Goal: Information Seeking & Learning: Learn about a topic

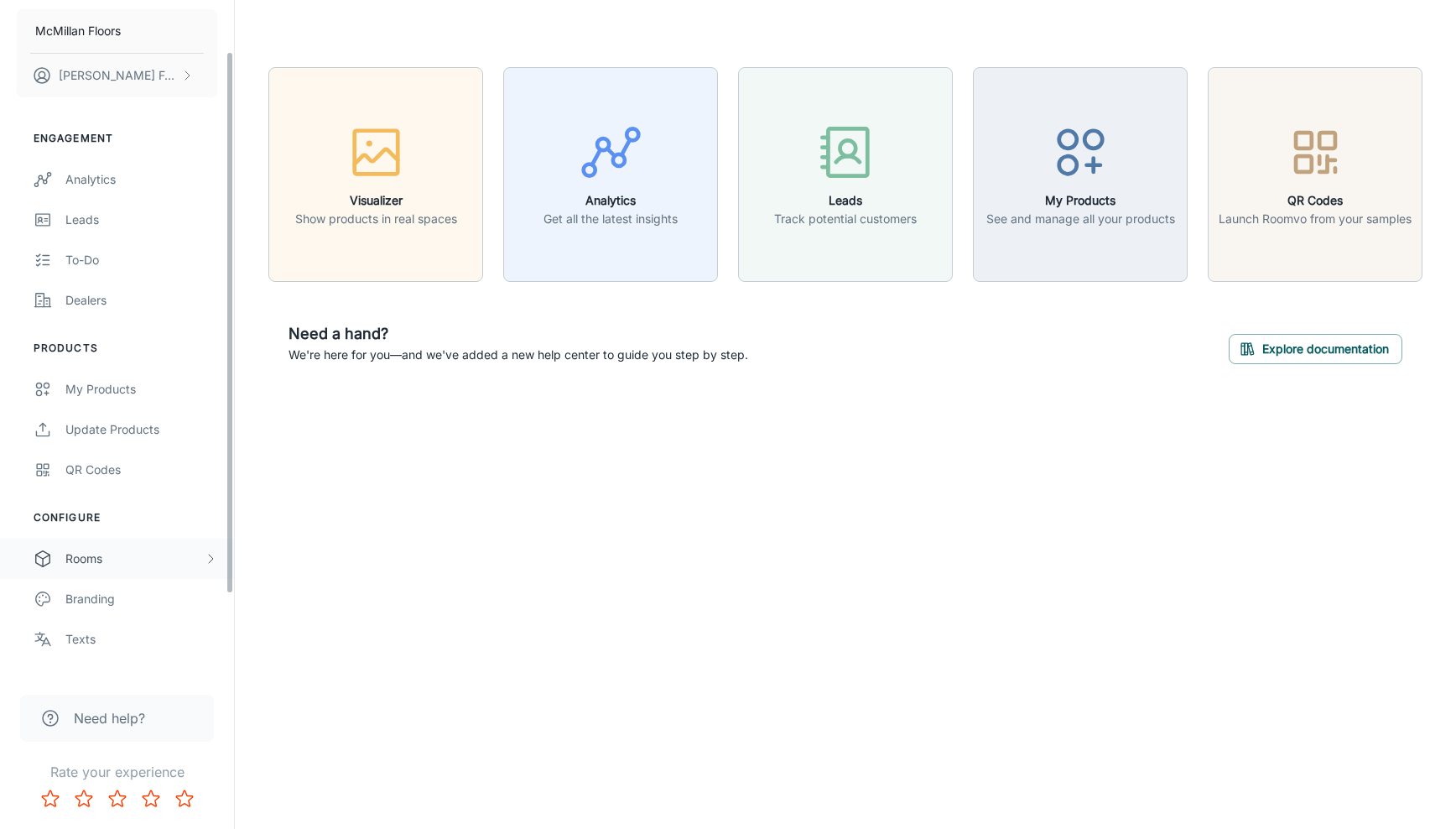
scroll to position [163, 0]
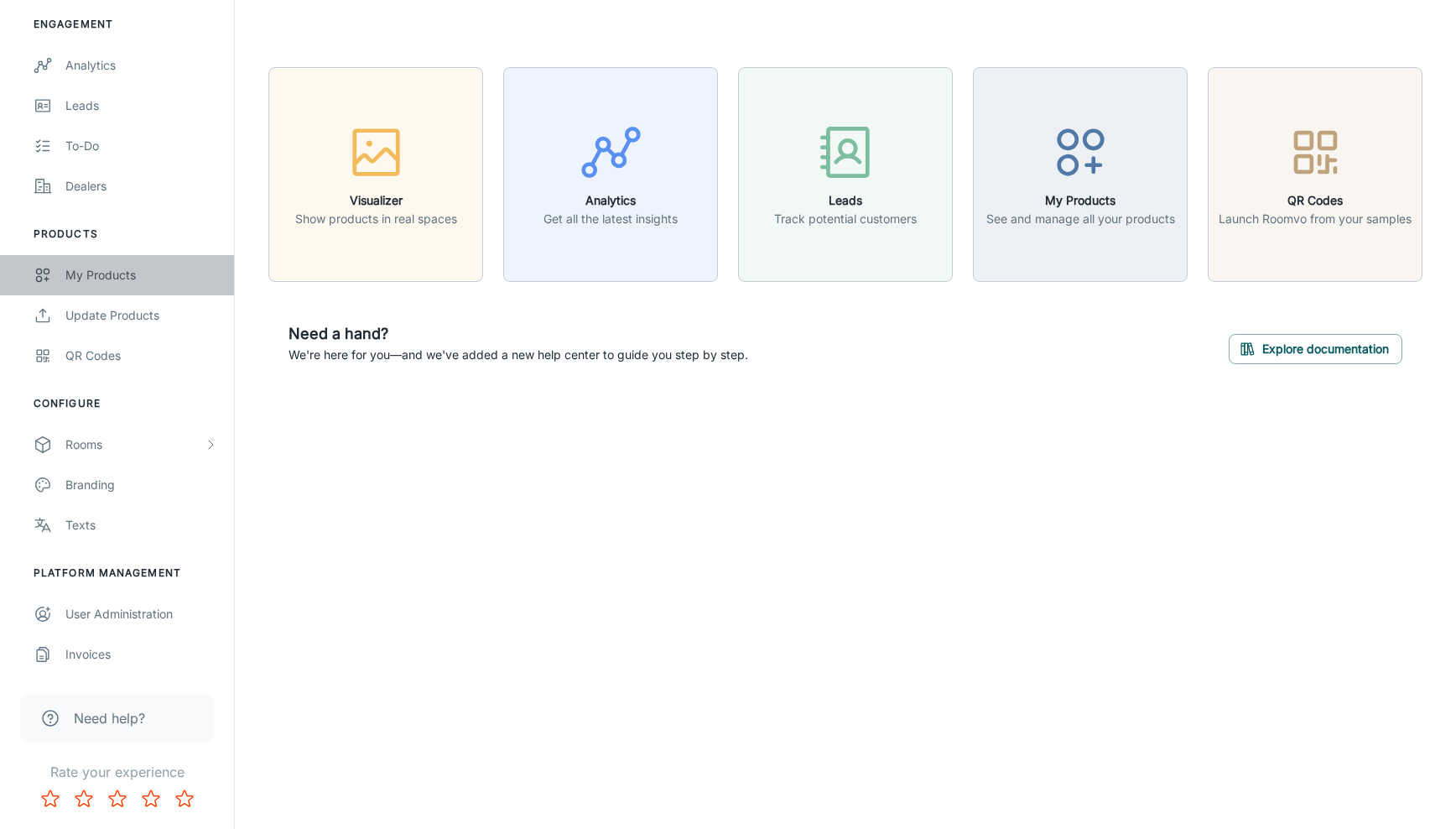
click at [141, 272] on div "My Products" at bounding box center [141, 275] width 152 height 18
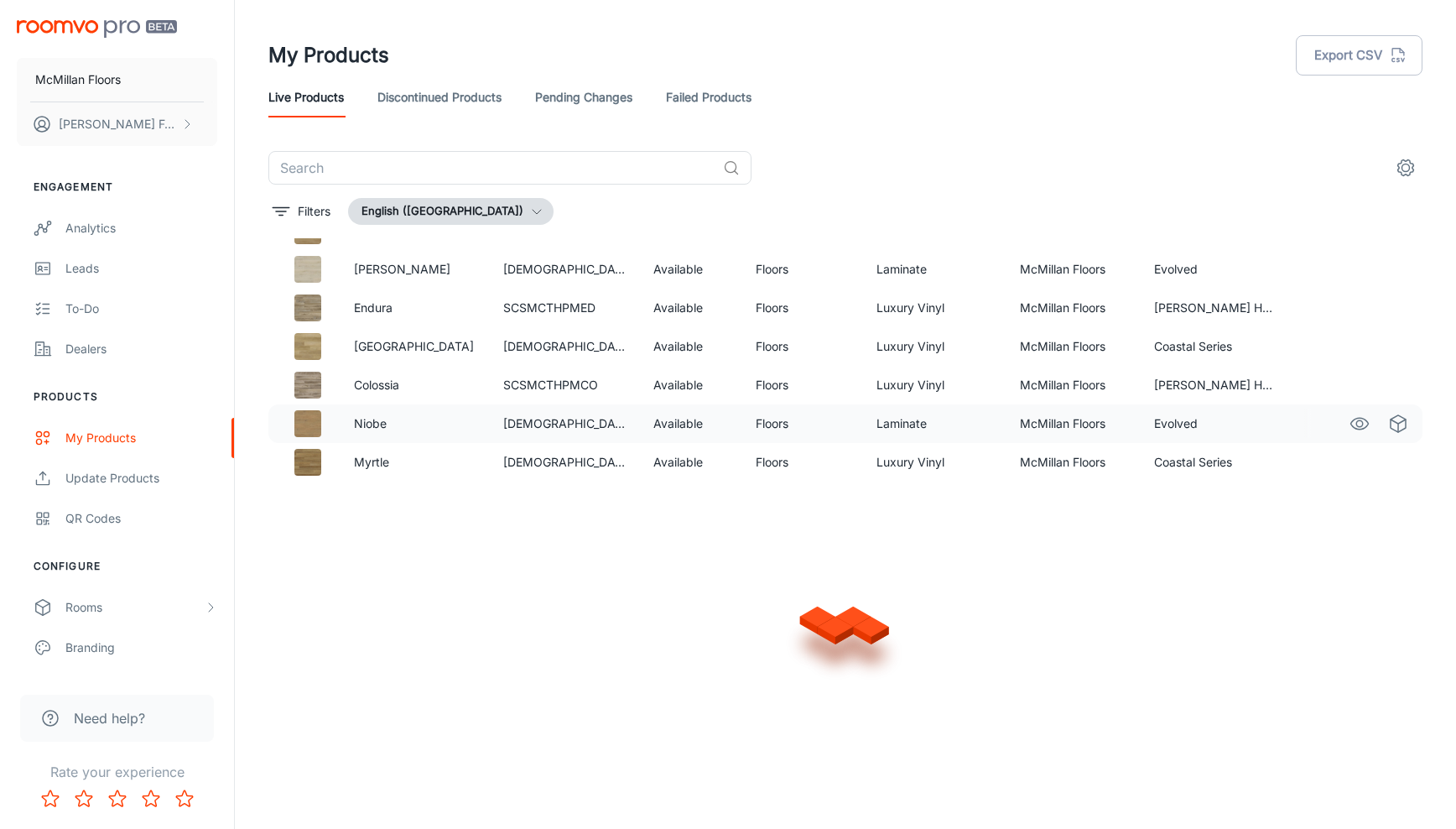
scroll to position [1050, 0]
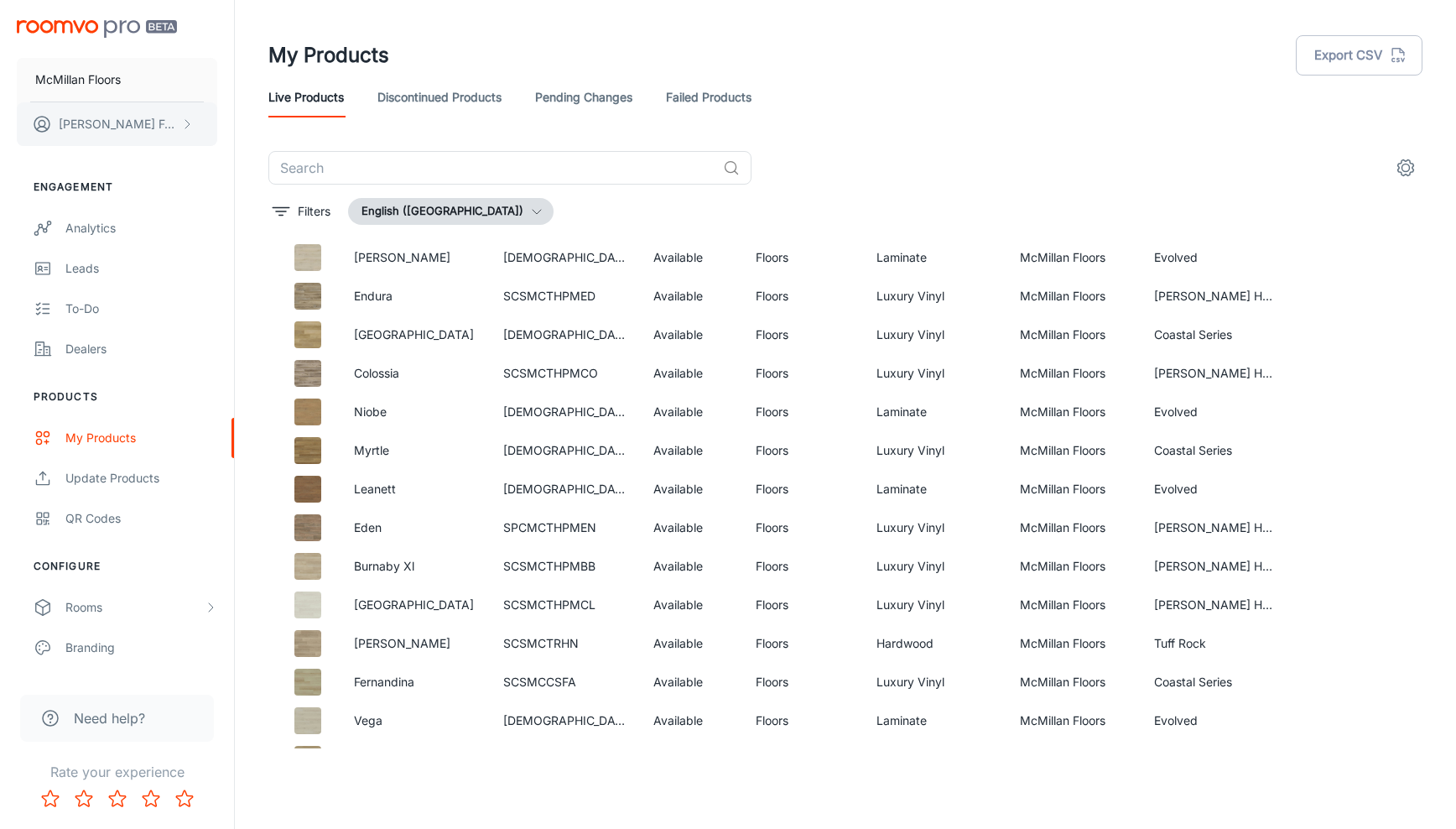
click at [132, 124] on p "[PERSON_NAME]" at bounding box center [118, 124] width 119 height 18
click at [116, 82] on div at bounding box center [728, 414] width 1456 height 829
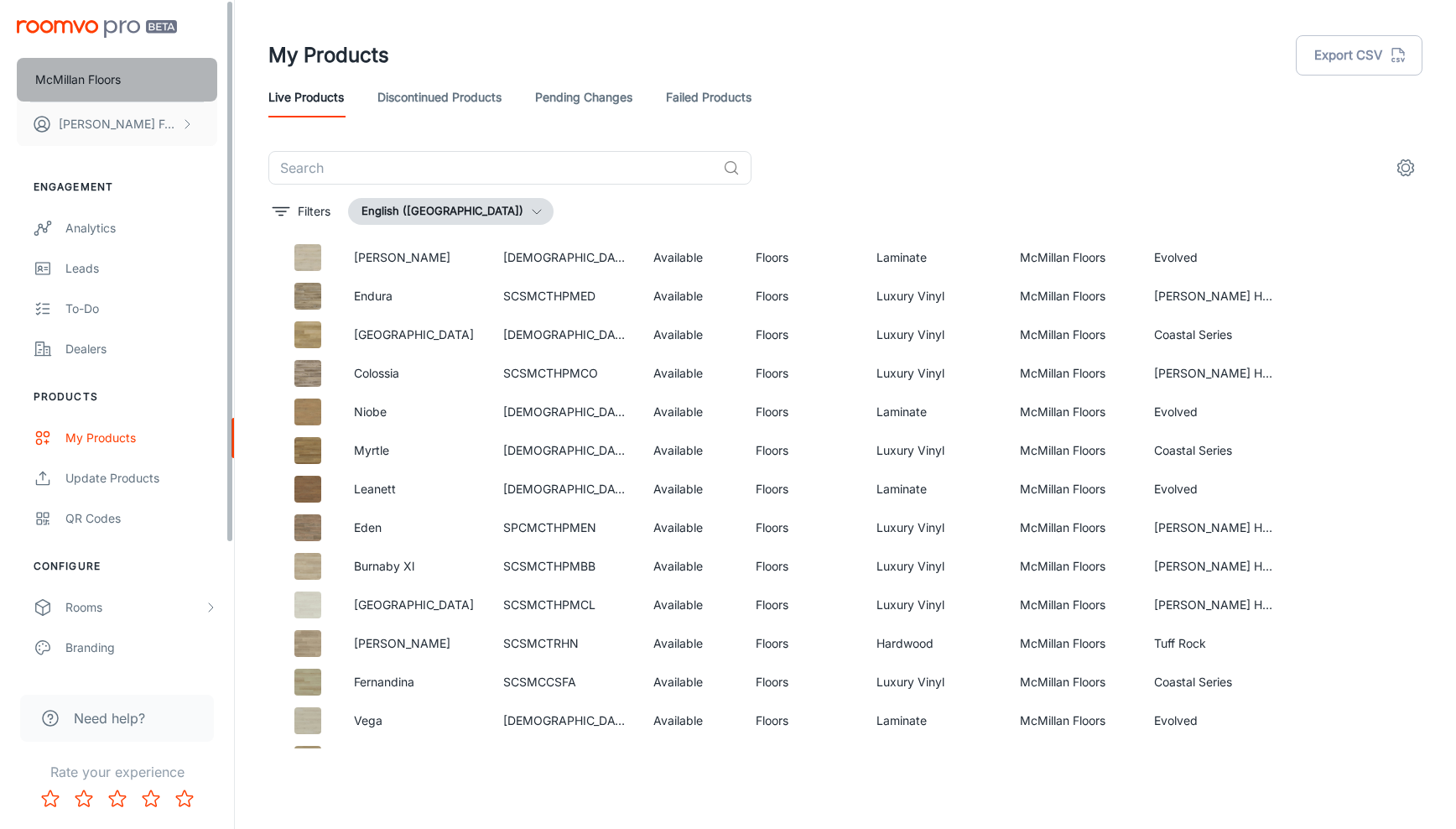
click at [78, 76] on p "McMillan Floors" at bounding box center [78, 80] width 86 height 18
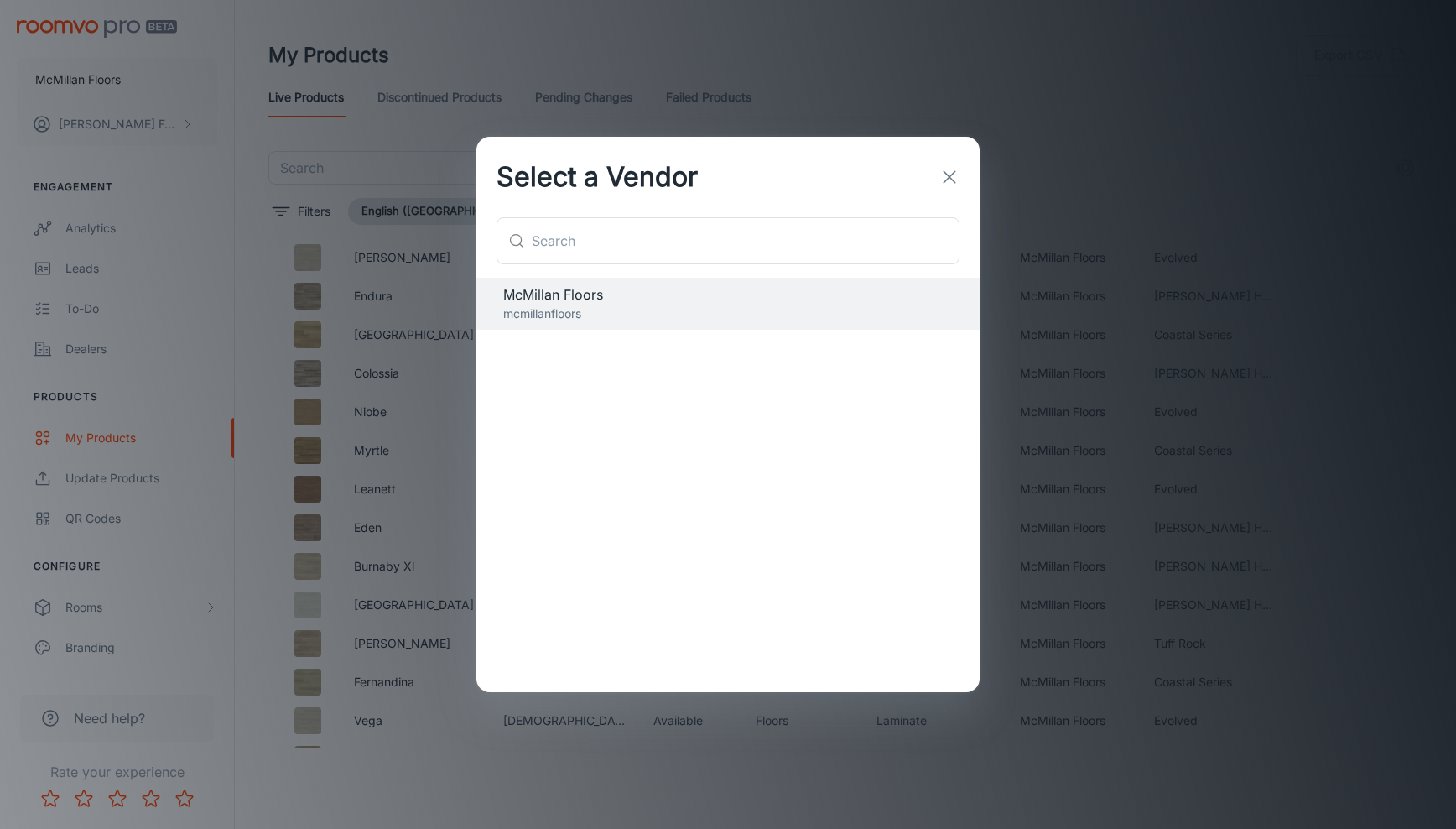
click at [946, 180] on line "button" at bounding box center [950, 177] width 12 height 12
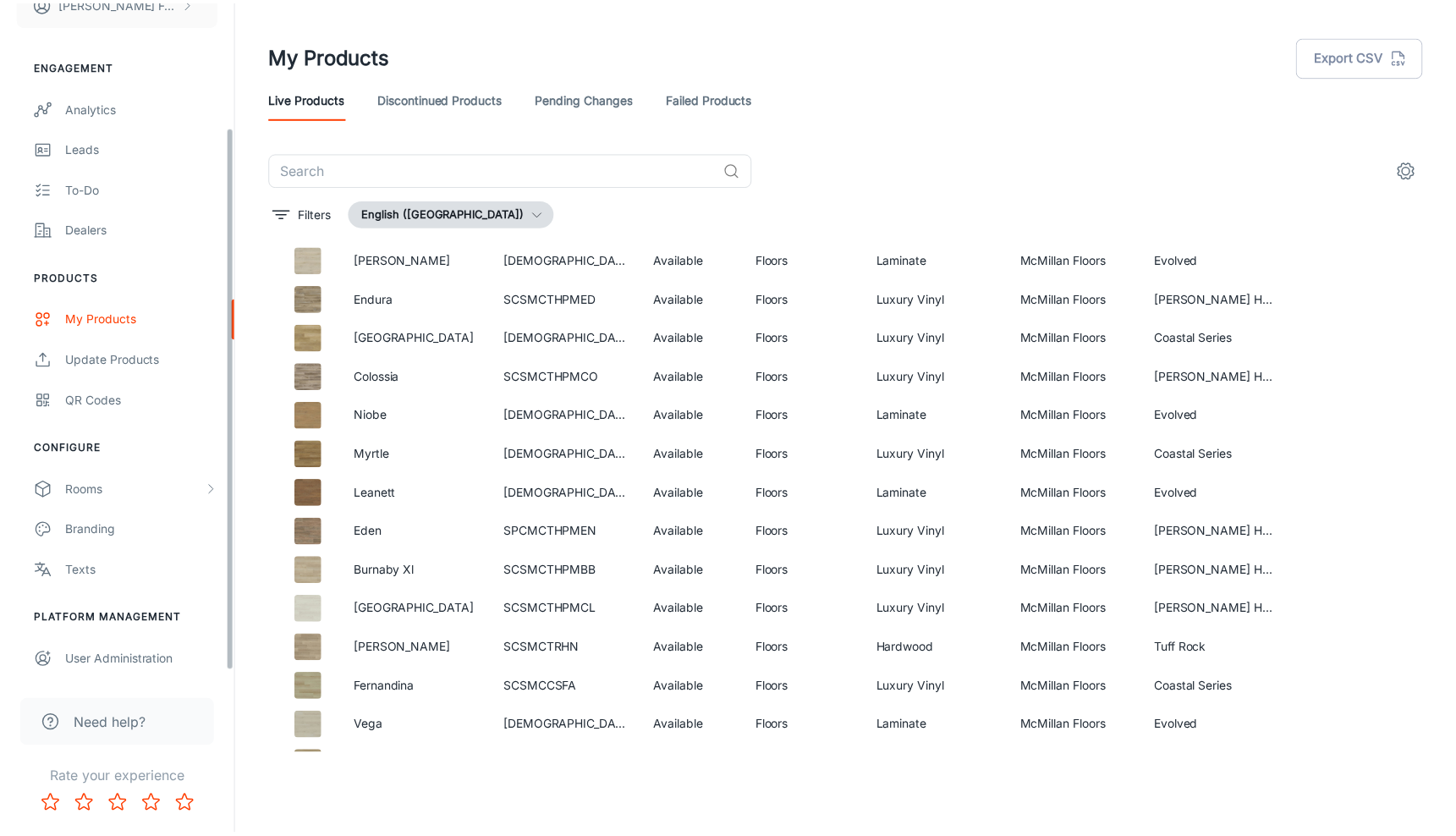
scroll to position [164, 0]
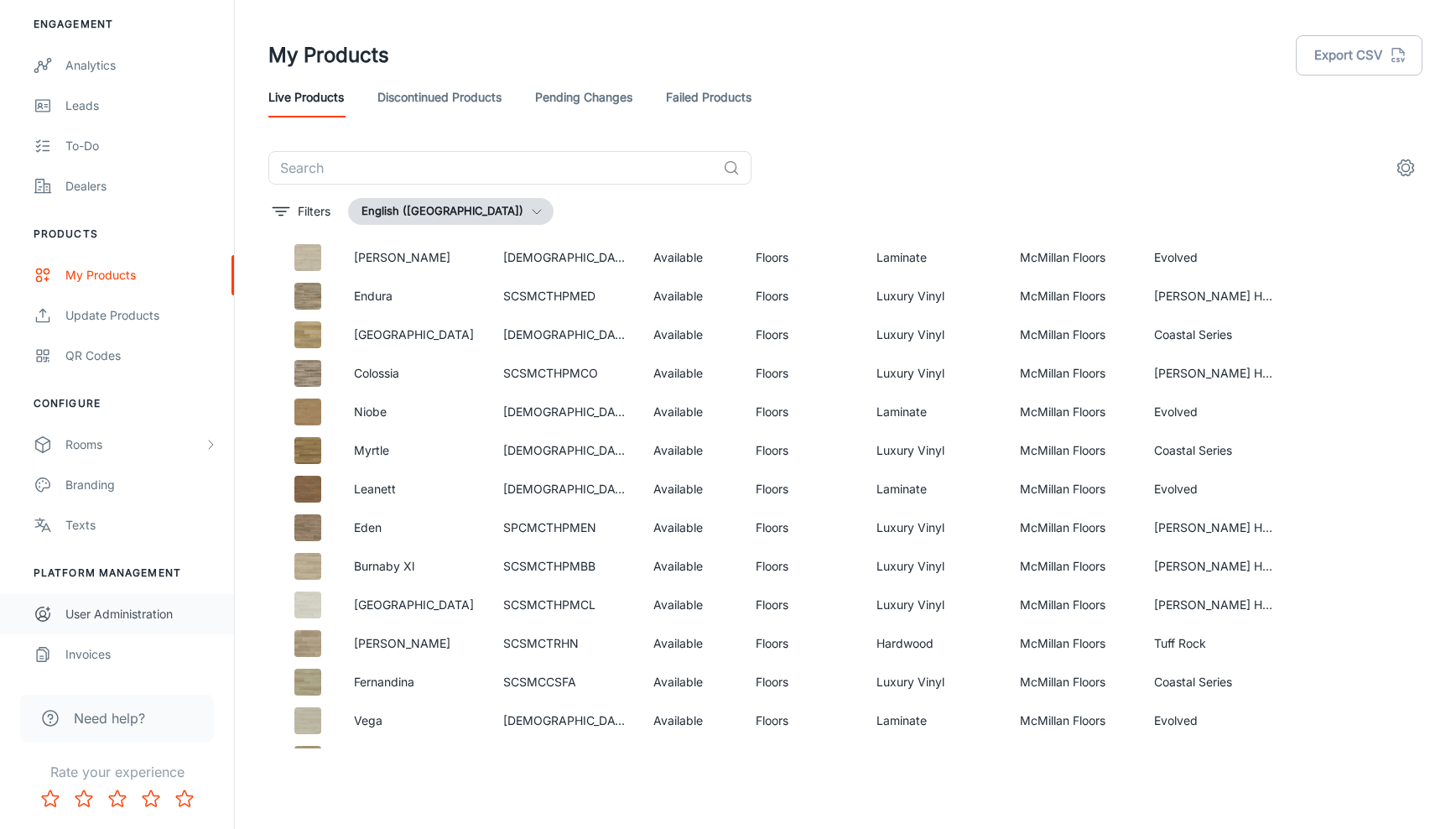
click at [140, 613] on div "User Administration" at bounding box center [141, 615] width 152 height 18
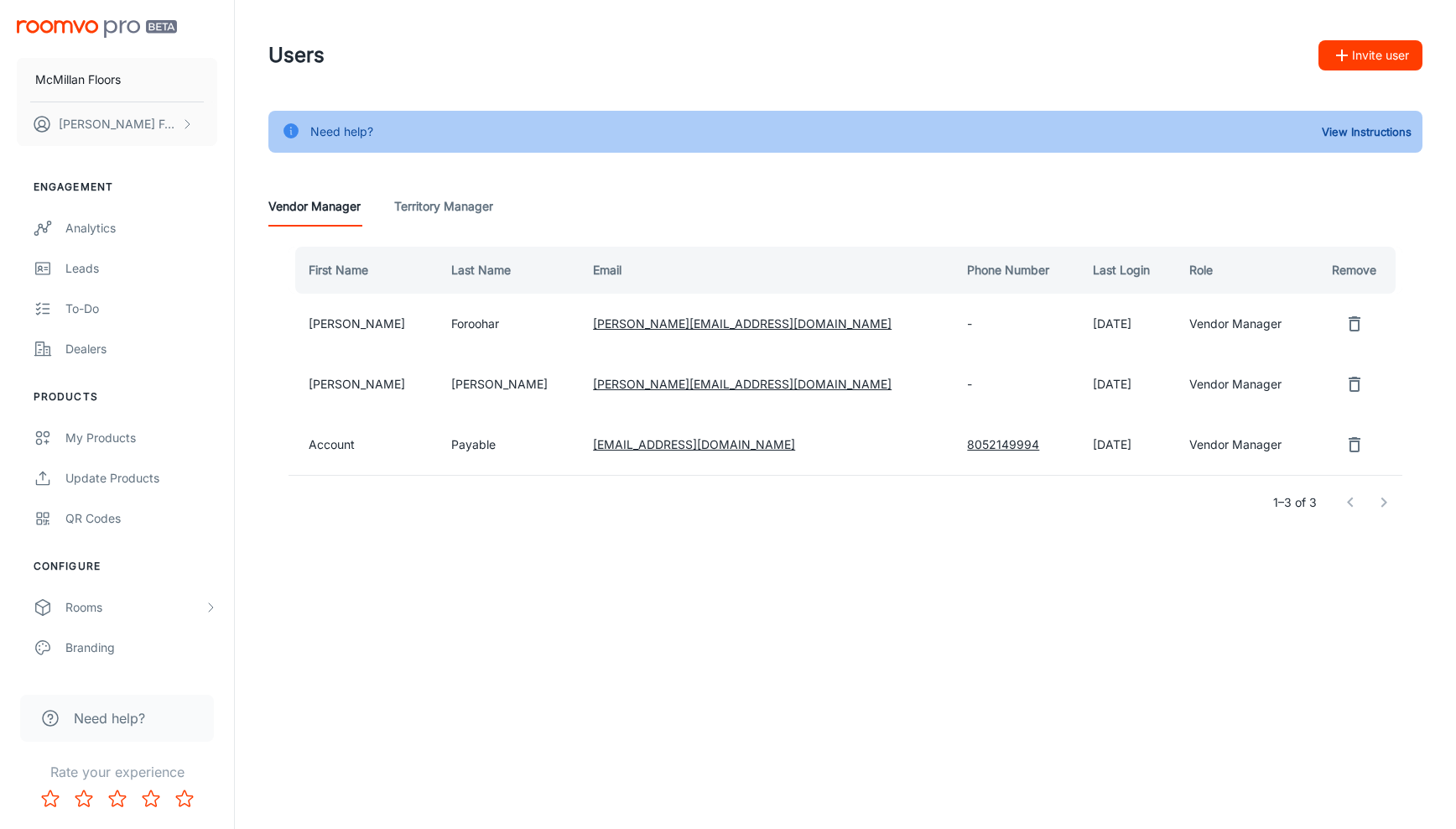
click at [714, 449] on td "[EMAIL_ADDRESS][DOMAIN_NAME]" at bounding box center [767, 445] width 374 height 61
copy link "[EMAIL_ADDRESS][DOMAIN_NAME]"
click at [817, 153] on div "Need help? View Instructions Vendor Manager Territory Manager First Name Last N…" at bounding box center [845, 330] width 1195 height 439
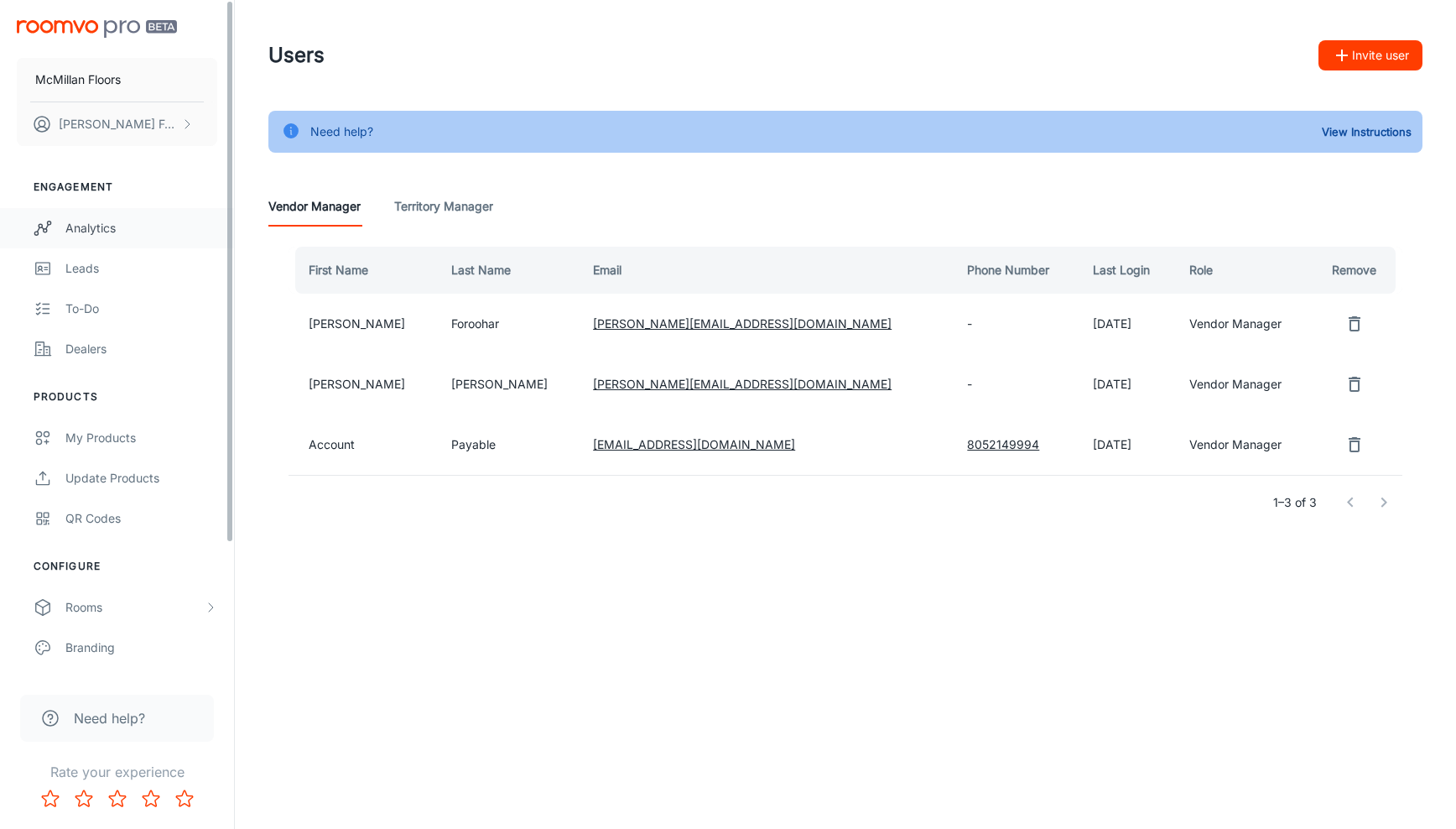
click at [152, 224] on div "Analytics" at bounding box center [141, 228] width 152 height 18
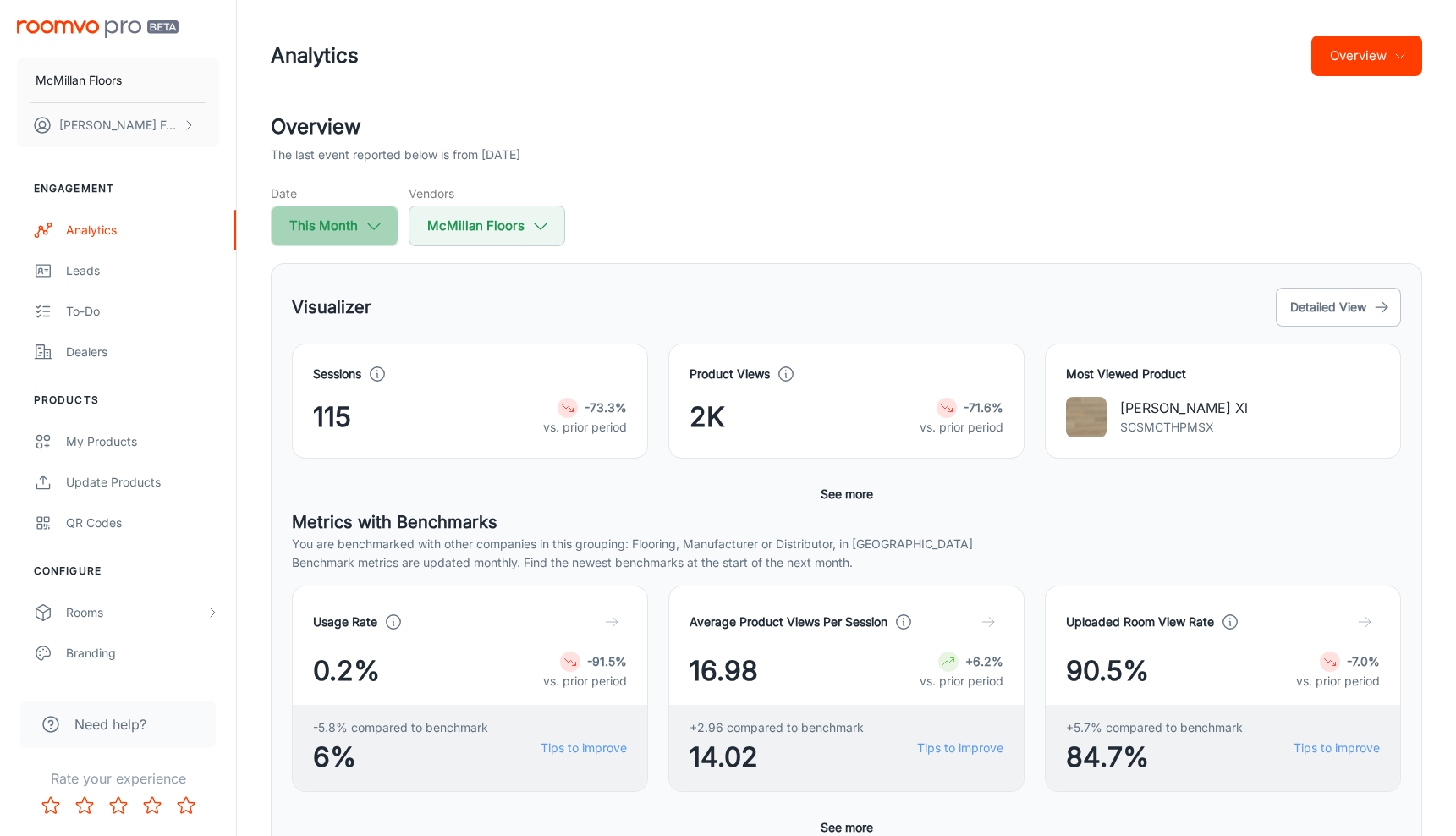
click at [330, 223] on button "This Month" at bounding box center [334, 226] width 128 height 41
select select "7"
select select "2025"
select select "7"
select select "2025"
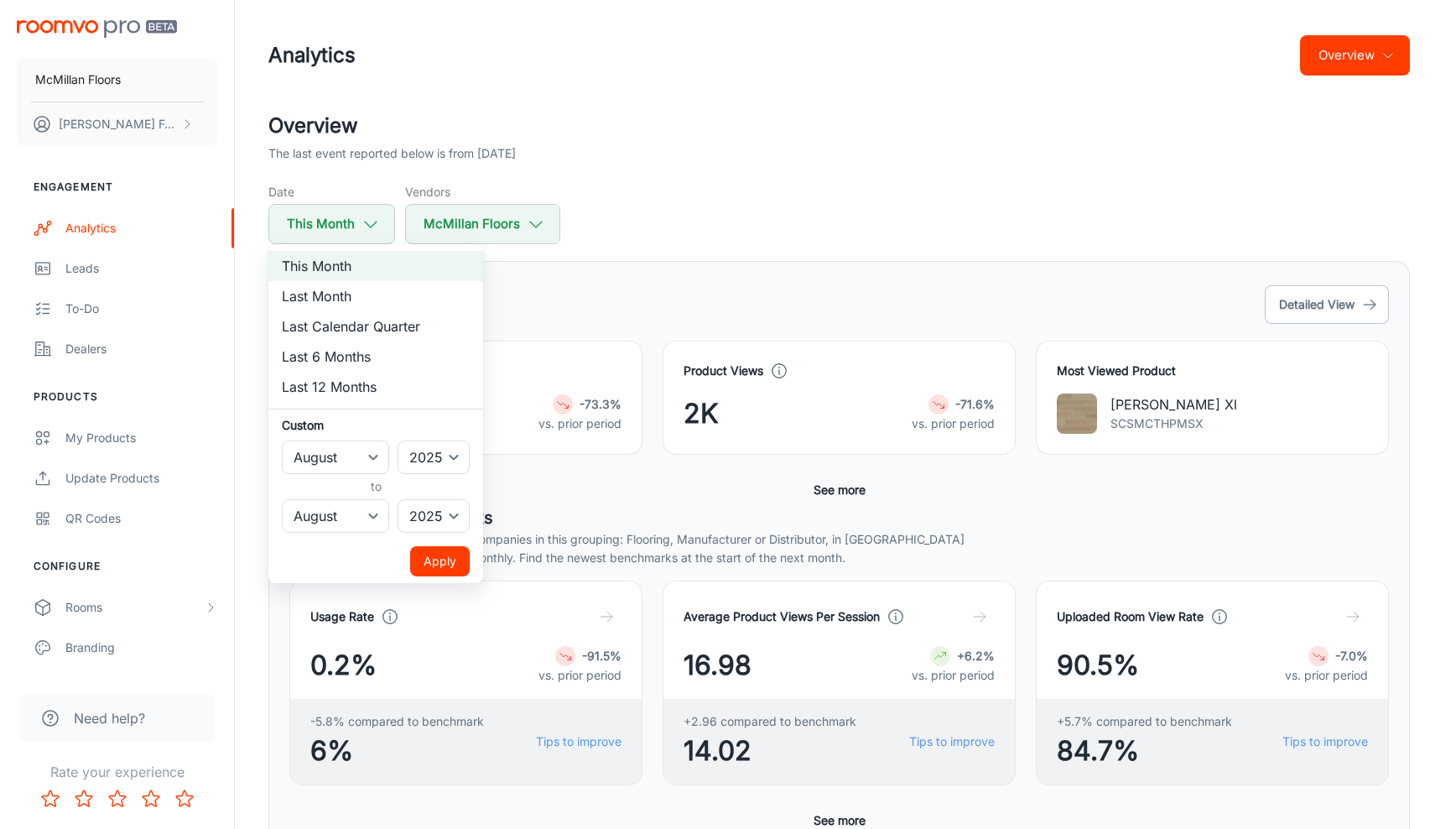
click at [402, 300] on li "Last Month" at bounding box center [375, 296] width 214 height 30
select select "6"
click at [419, 292] on li "Last Month" at bounding box center [375, 296] width 214 height 30
click at [451, 548] on button "Apply" at bounding box center [440, 562] width 60 height 30
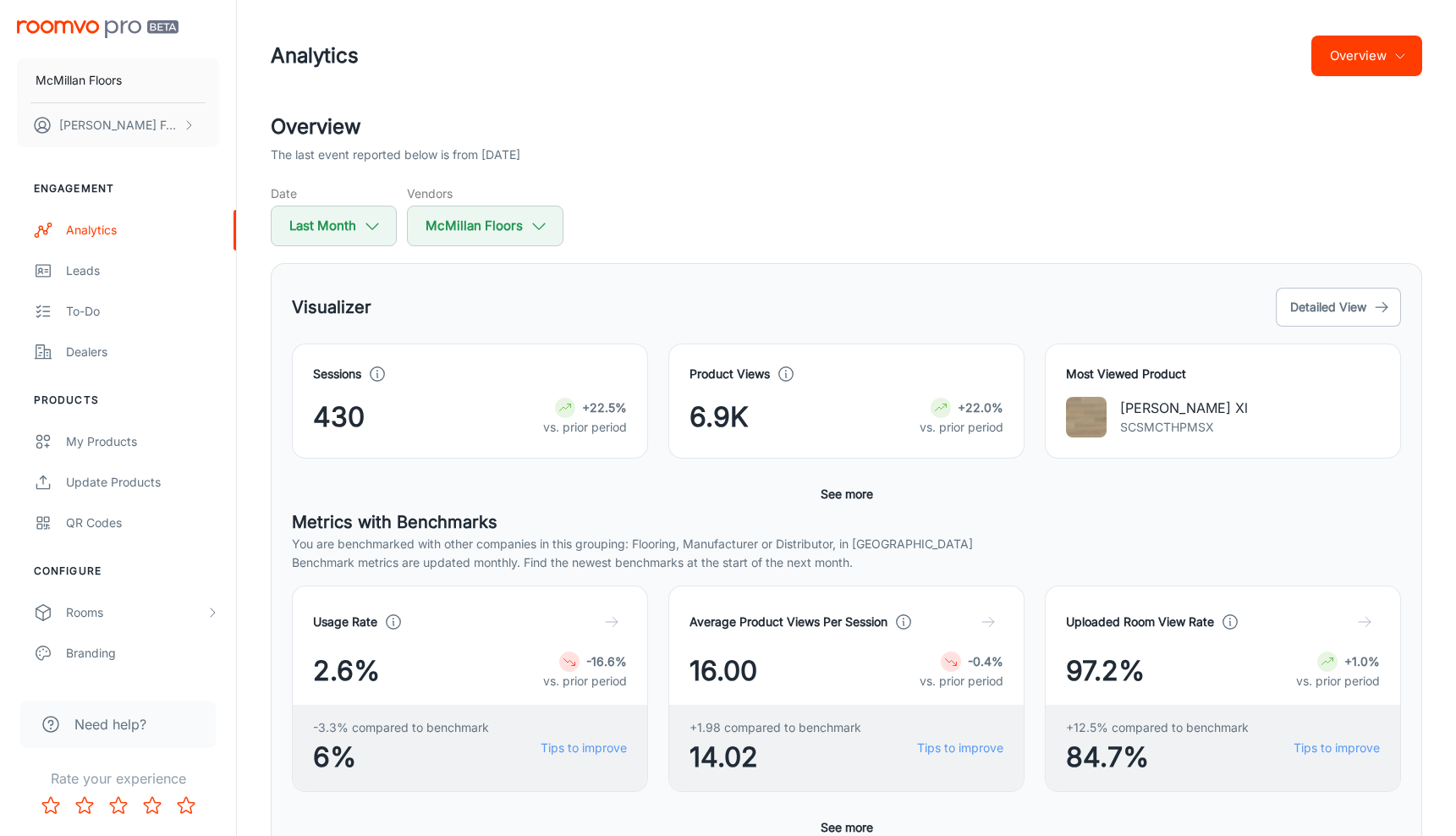
click at [1135, 408] on p "[PERSON_NAME] Xl" at bounding box center [1184, 408] width 128 height 20
click at [1063, 410] on div "Most Viewed Product [PERSON_NAME] Xl SCSMCTHPMSX" at bounding box center [1223, 401] width 356 height 115
click at [1087, 415] on img at bounding box center [1086, 417] width 41 height 41
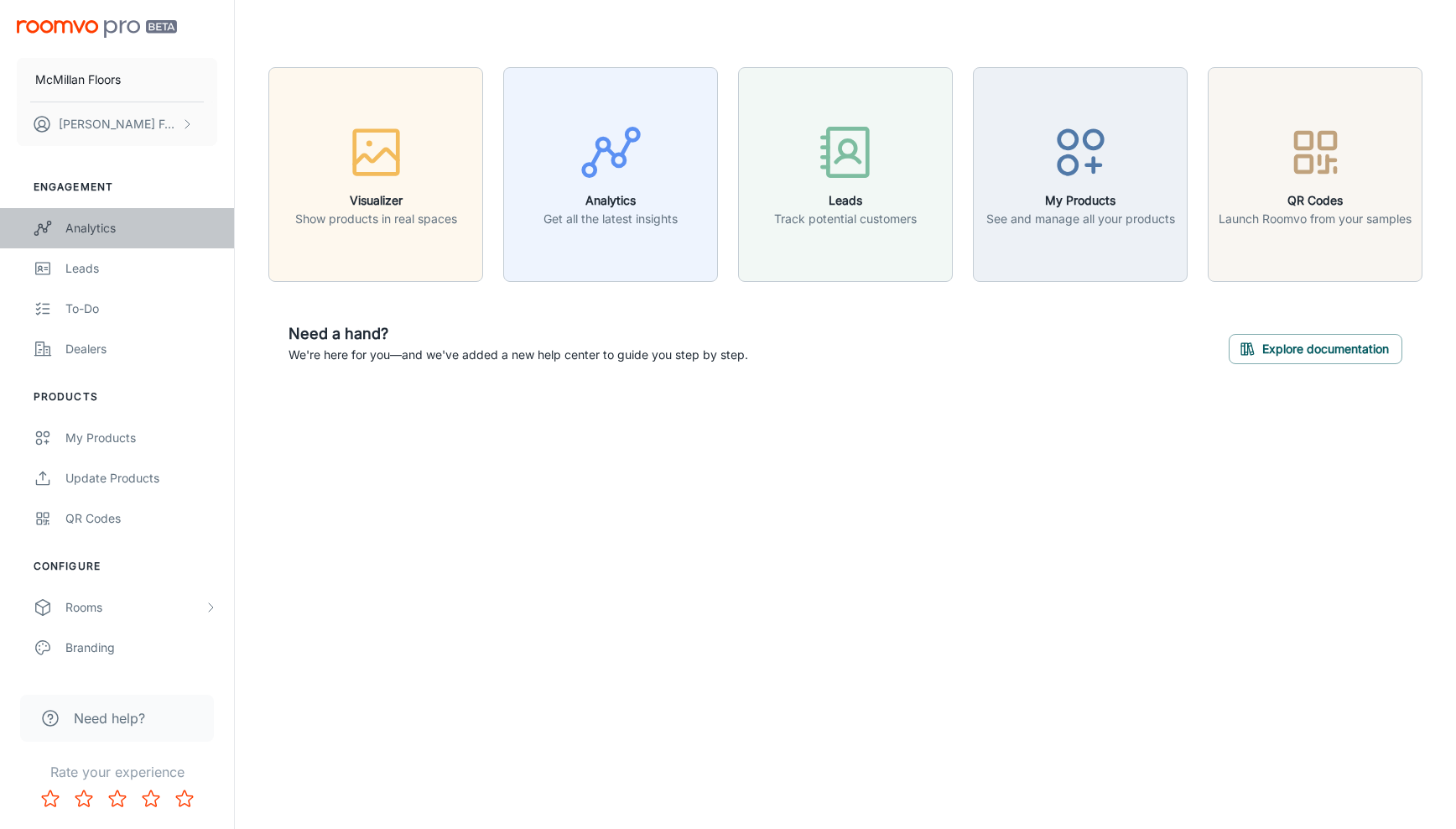
click at [105, 234] on div "Analytics" at bounding box center [141, 228] width 152 height 18
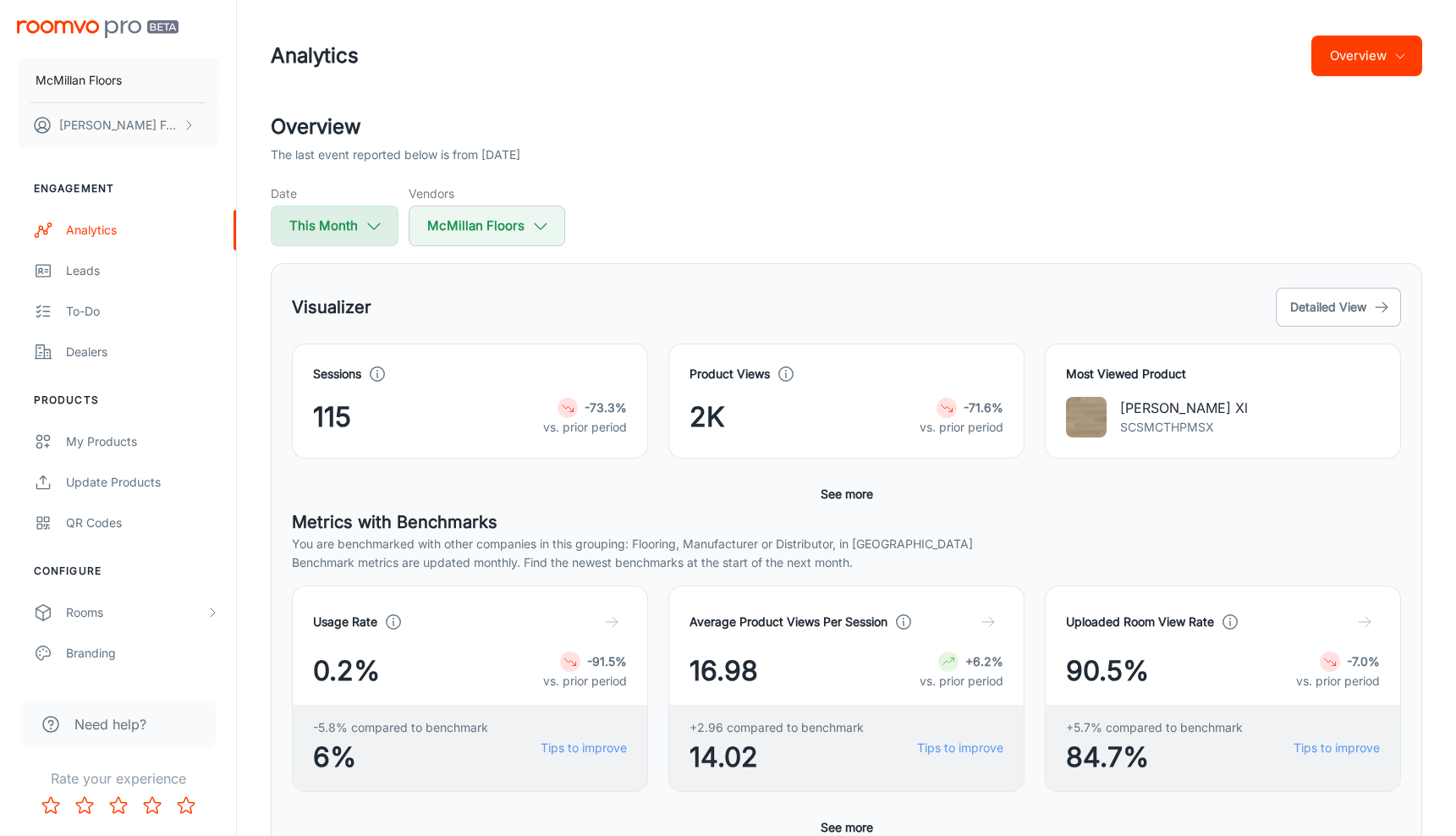
click at [373, 227] on icon "button" at bounding box center [374, 226] width 19 height 19
select select "7"
select select "2025"
select select "7"
select select "2025"
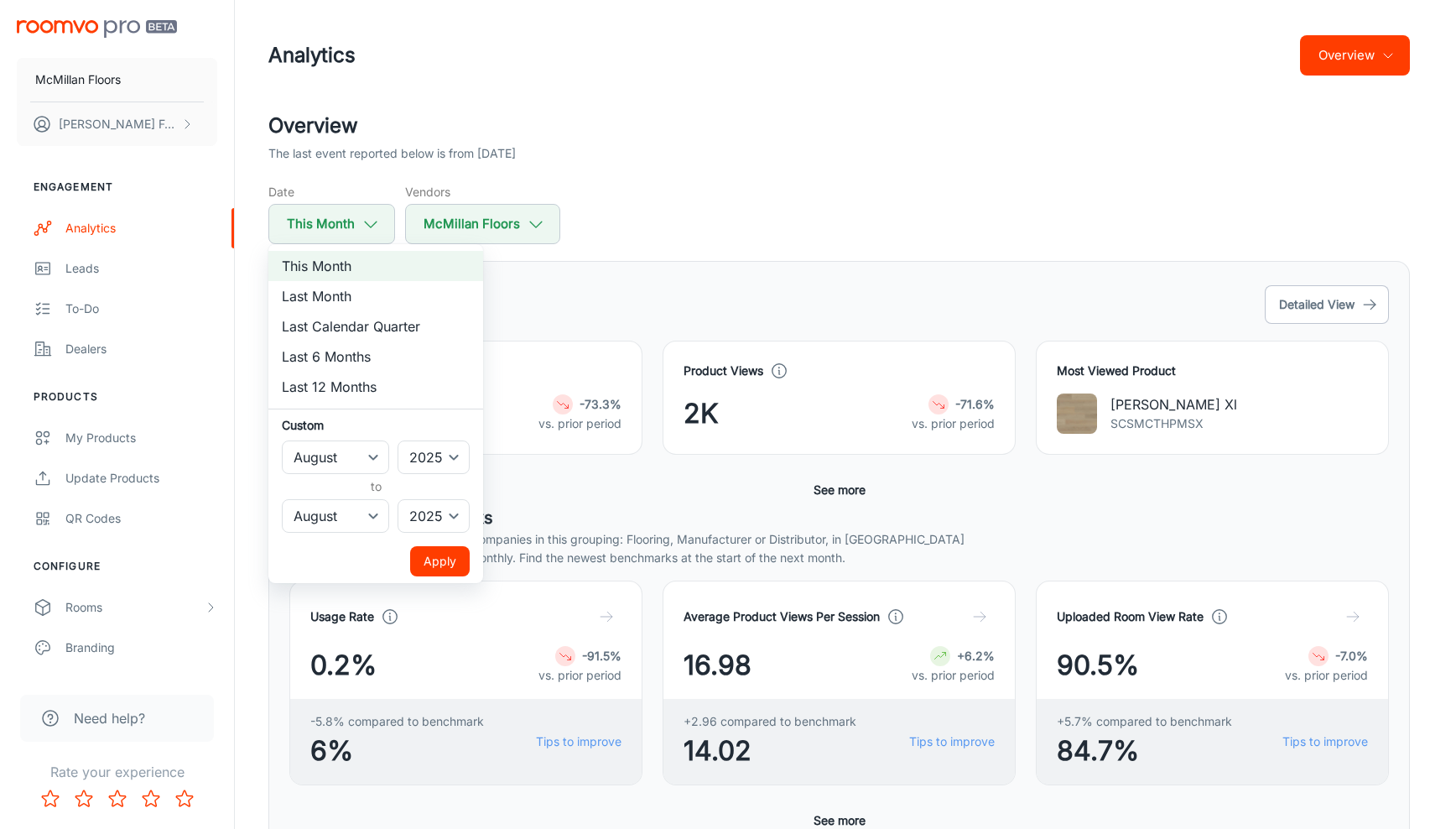
click at [454, 228] on div at bounding box center [728, 414] width 1456 height 829
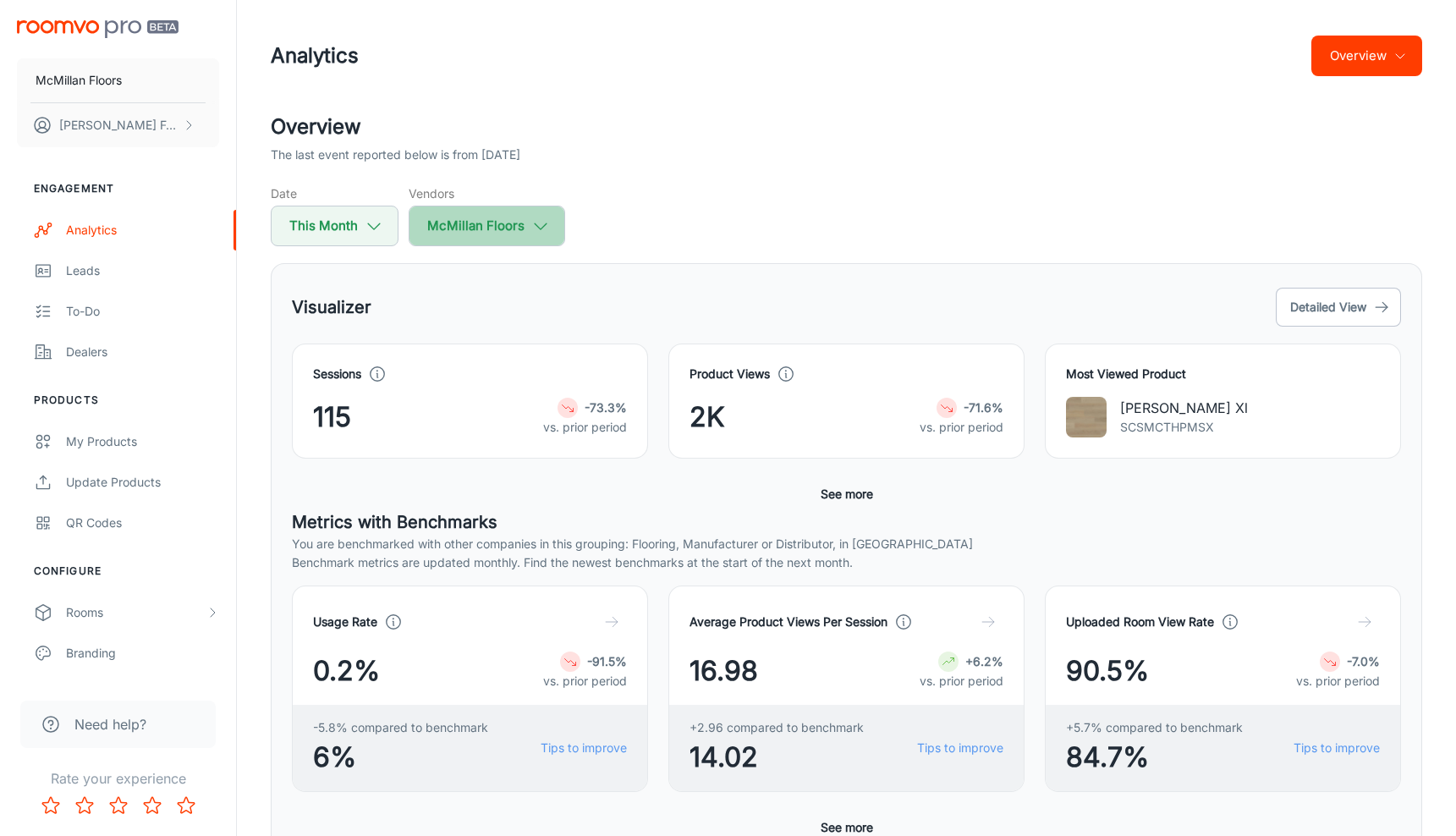
click at [458, 230] on button "McMillan Floors" at bounding box center [487, 226] width 157 height 41
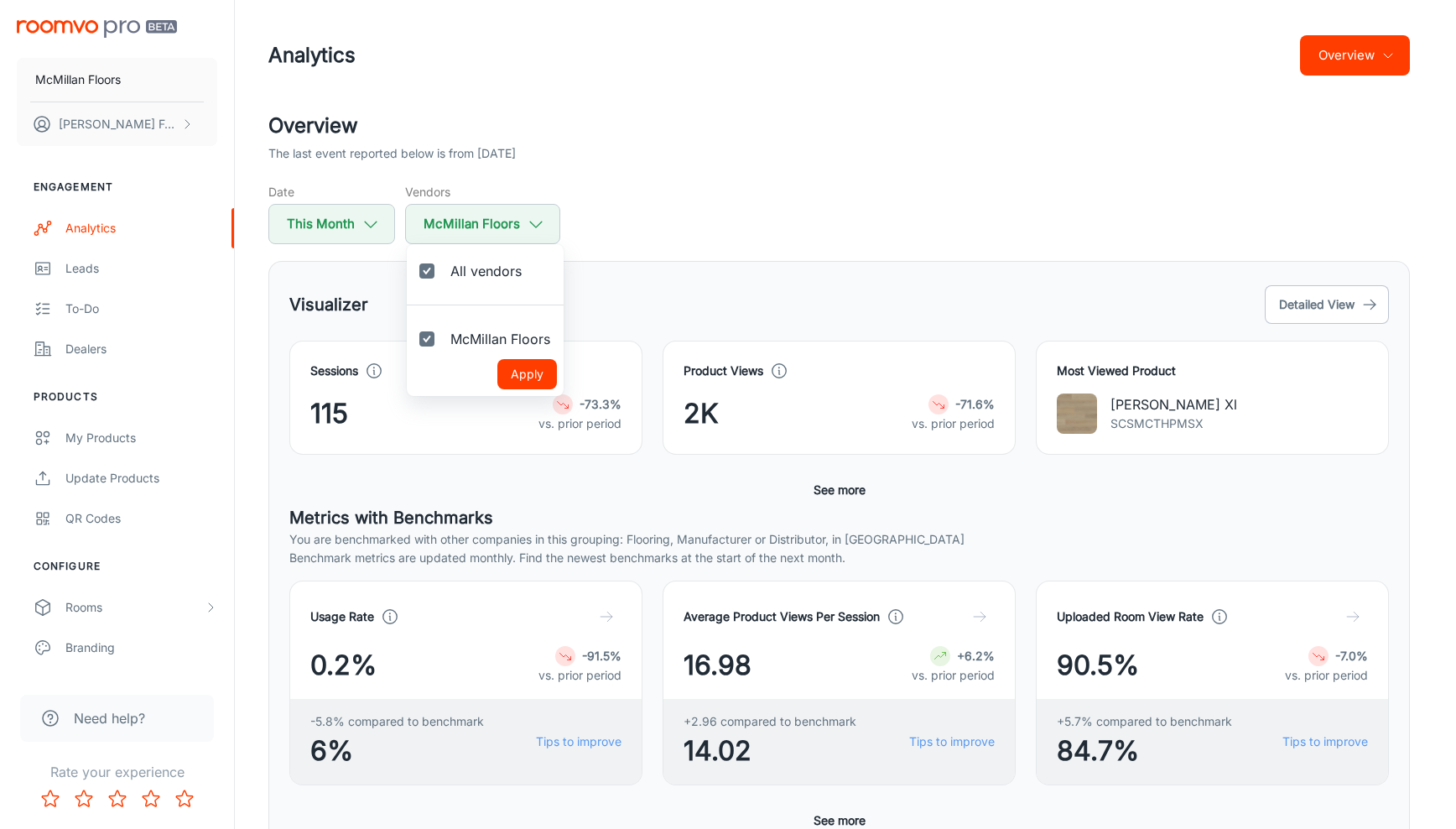
click at [358, 224] on div at bounding box center [728, 414] width 1456 height 829
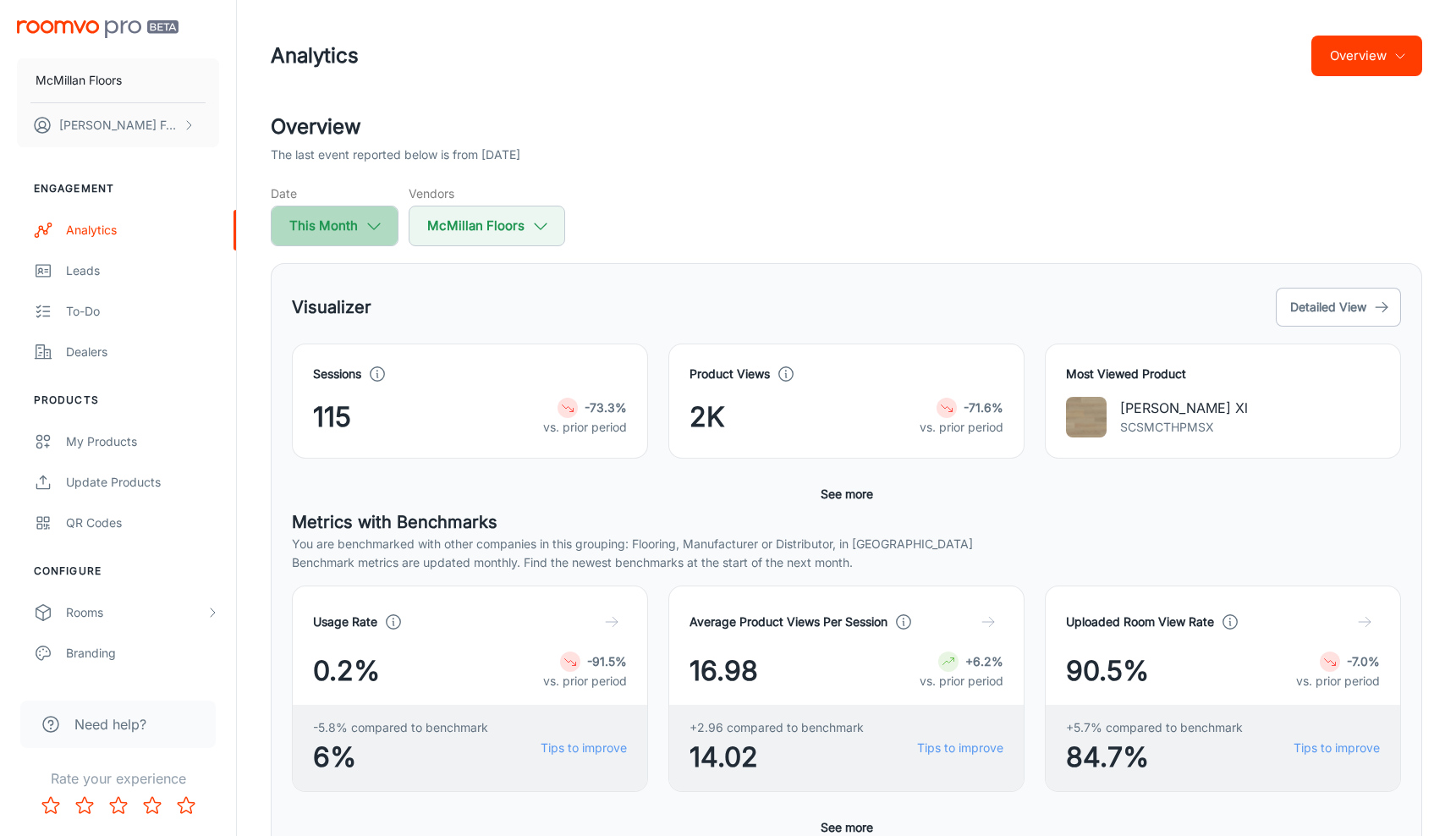
click at [361, 226] on button "This Month" at bounding box center [334, 226] width 128 height 41
select select "7"
select select "2025"
select select "7"
select select "2025"
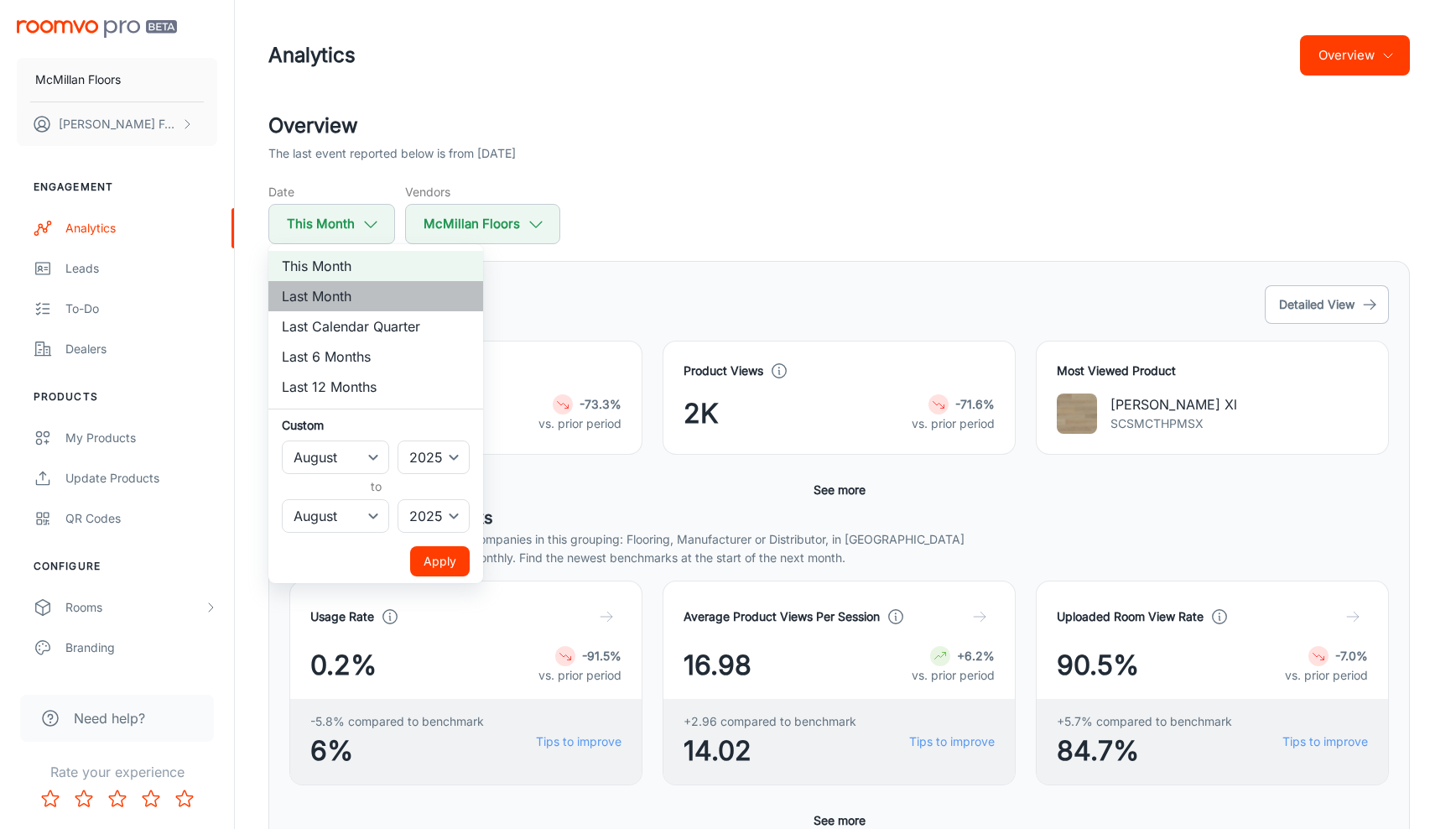
click at [360, 294] on li "Last Month" at bounding box center [375, 296] width 214 height 30
select select "6"
click at [357, 299] on li "Last Month" at bounding box center [375, 296] width 214 height 30
drag, startPoint x: 453, startPoint y: 562, endPoint x: 473, endPoint y: 246, distance: 316.6
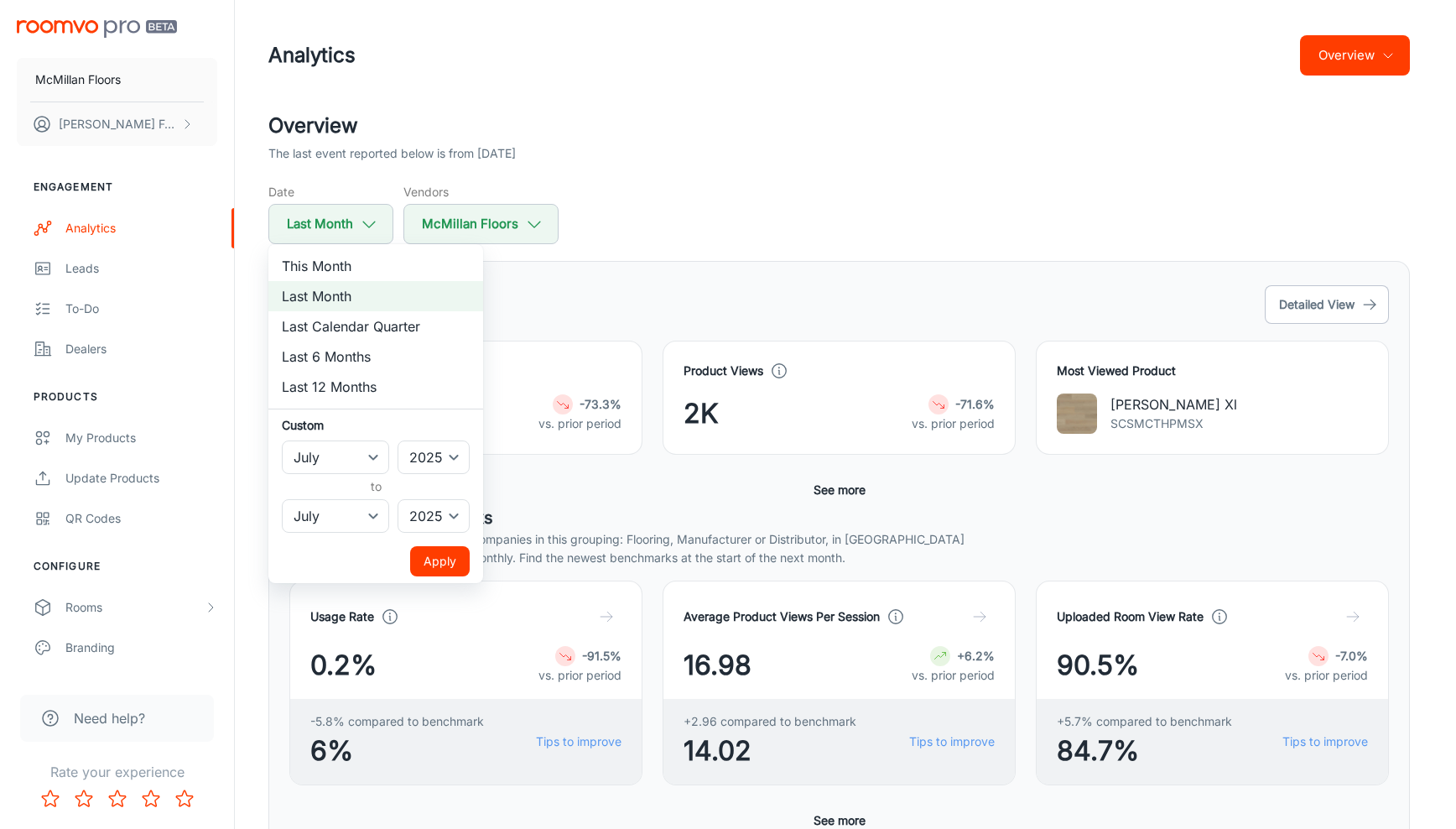
click at [473, 246] on ul "This Month Last Month Last Calendar Quarter Last 6 Months Last 12 Months Custom…" at bounding box center [375, 413] width 214 height 339
click at [396, 260] on li "This Month" at bounding box center [375, 266] width 214 height 30
select select "7"
click at [444, 556] on button "Apply" at bounding box center [440, 562] width 60 height 30
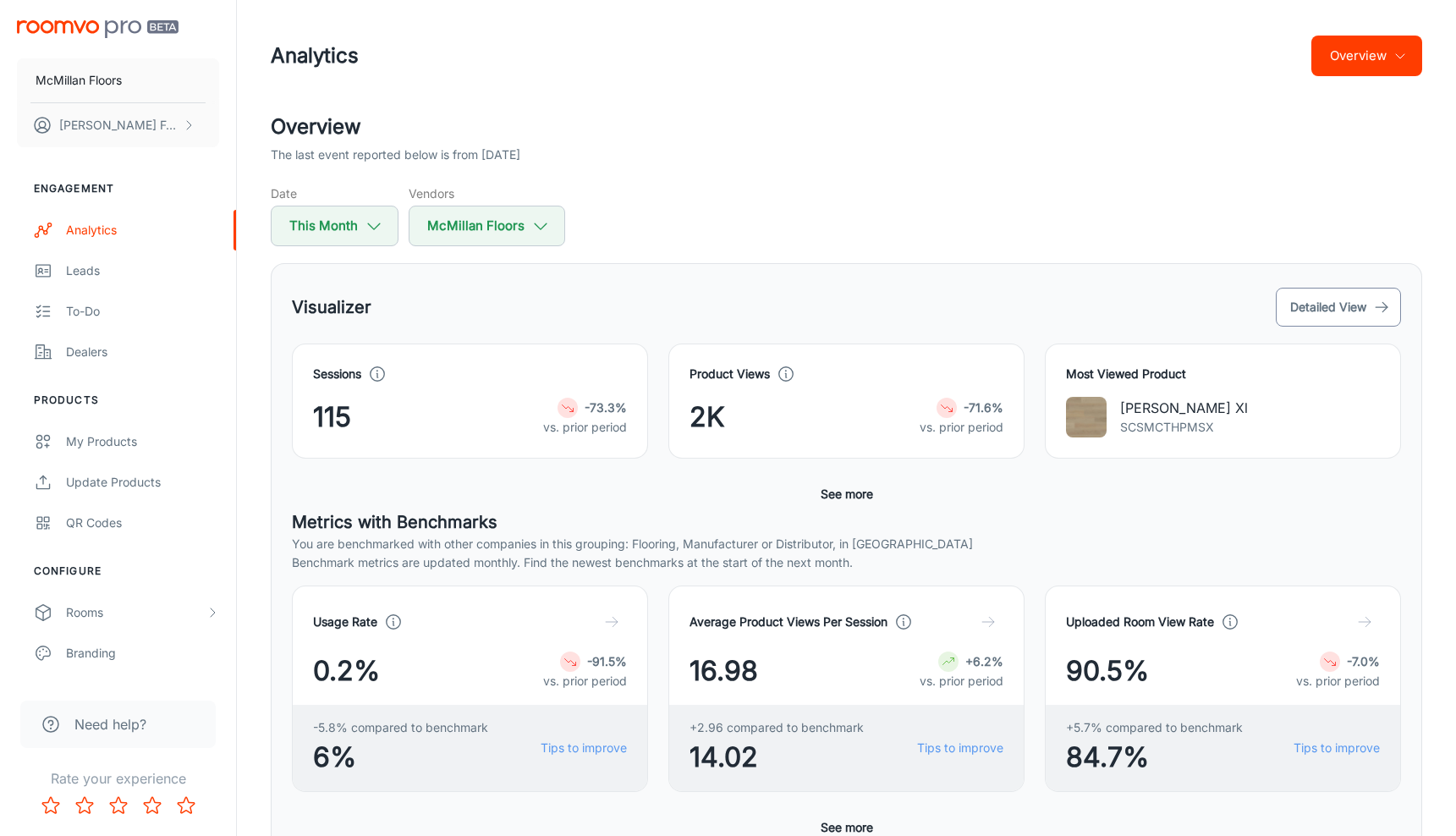
click at [1310, 308] on button "Detailed View" at bounding box center [1339, 307] width 126 height 39
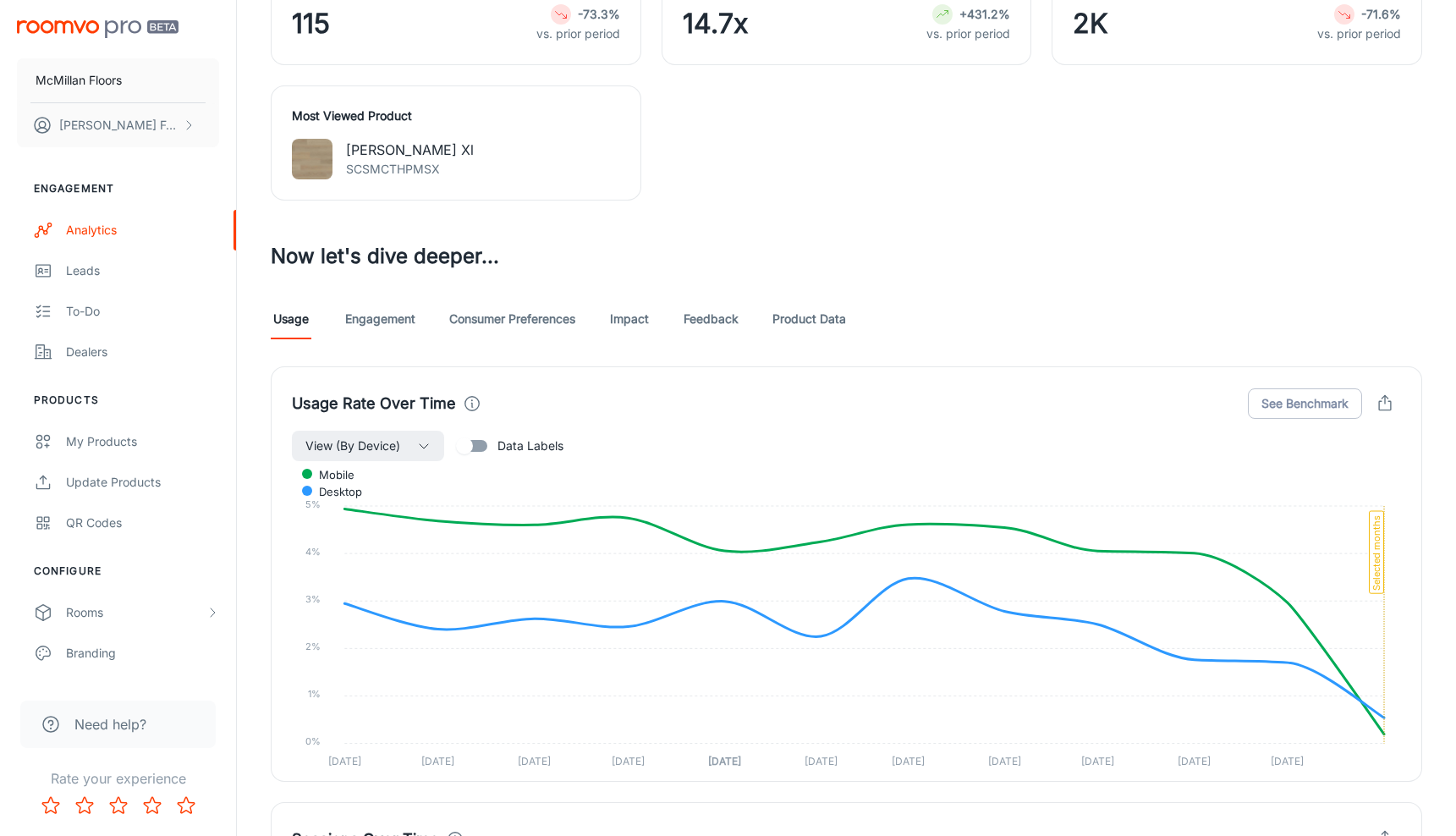
scroll to position [724, 0]
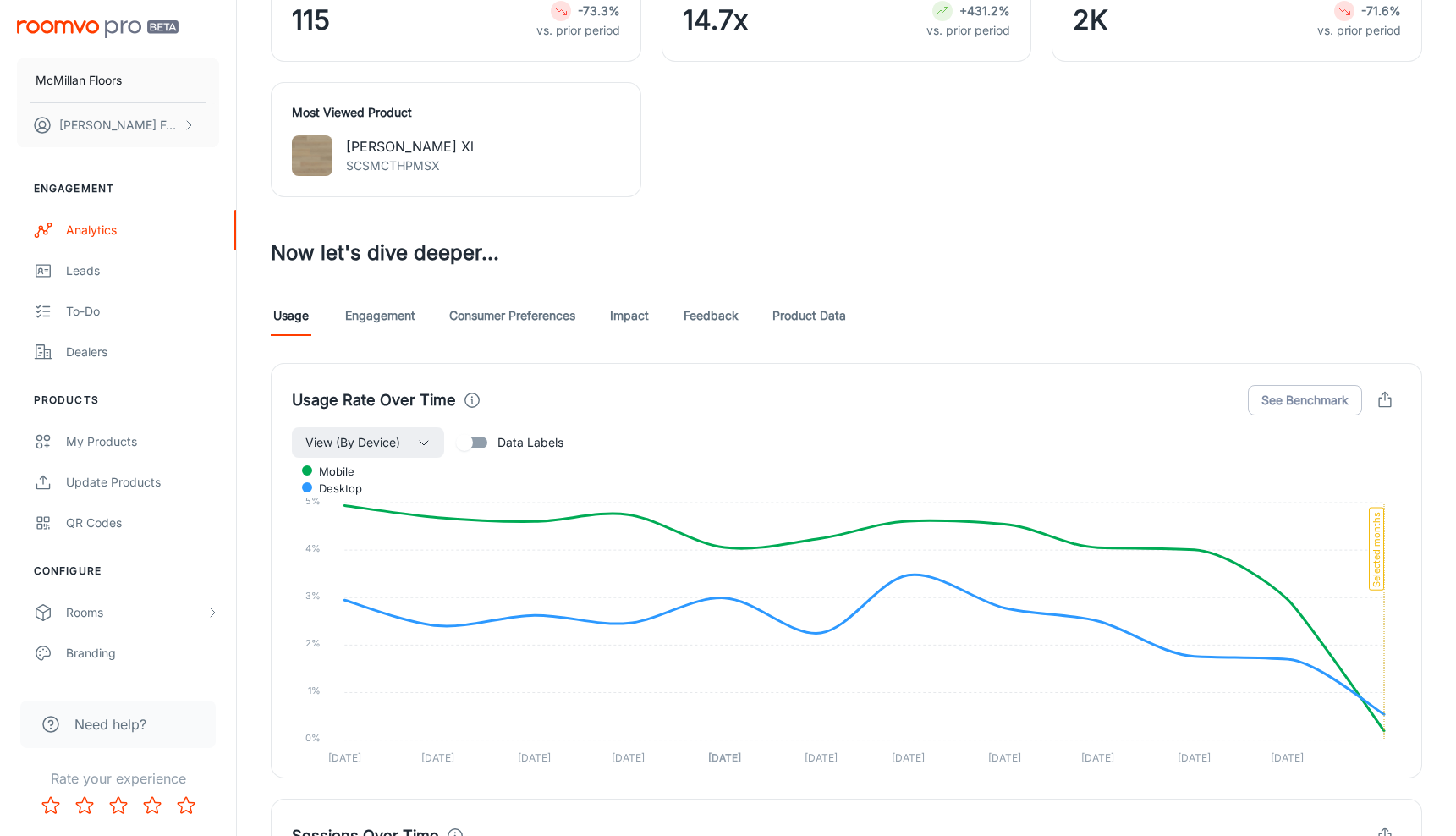
click at [380, 315] on link "Engagement" at bounding box center [380, 315] width 70 height 41
